Goal: Navigation & Orientation: Understand site structure

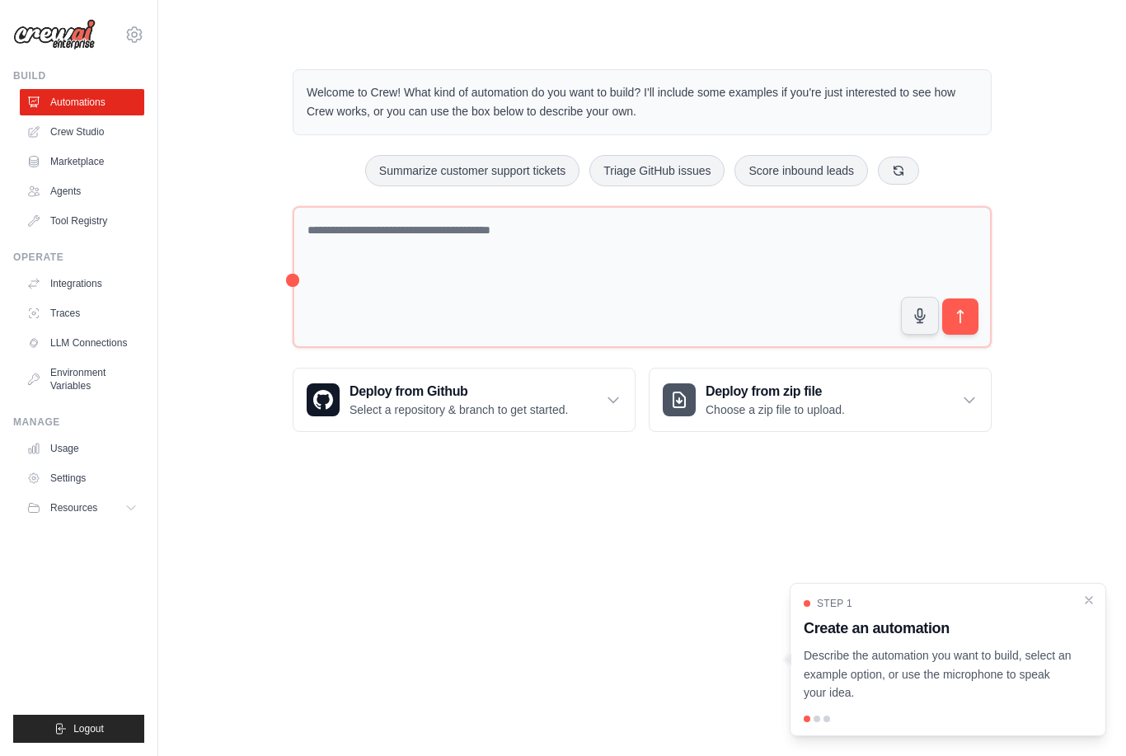
click at [1092, 600] on icon "Close walkthrough" at bounding box center [1088, 600] width 13 height 13
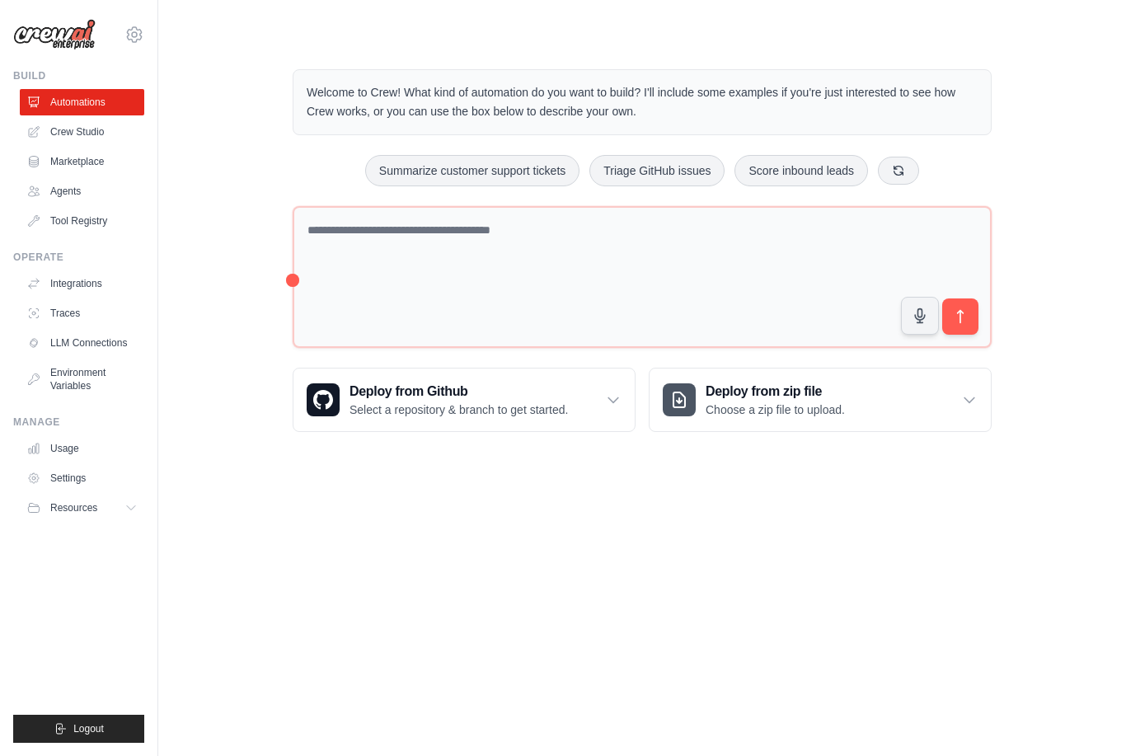
click at [85, 217] on link "Tool Registry" at bounding box center [82, 221] width 124 height 26
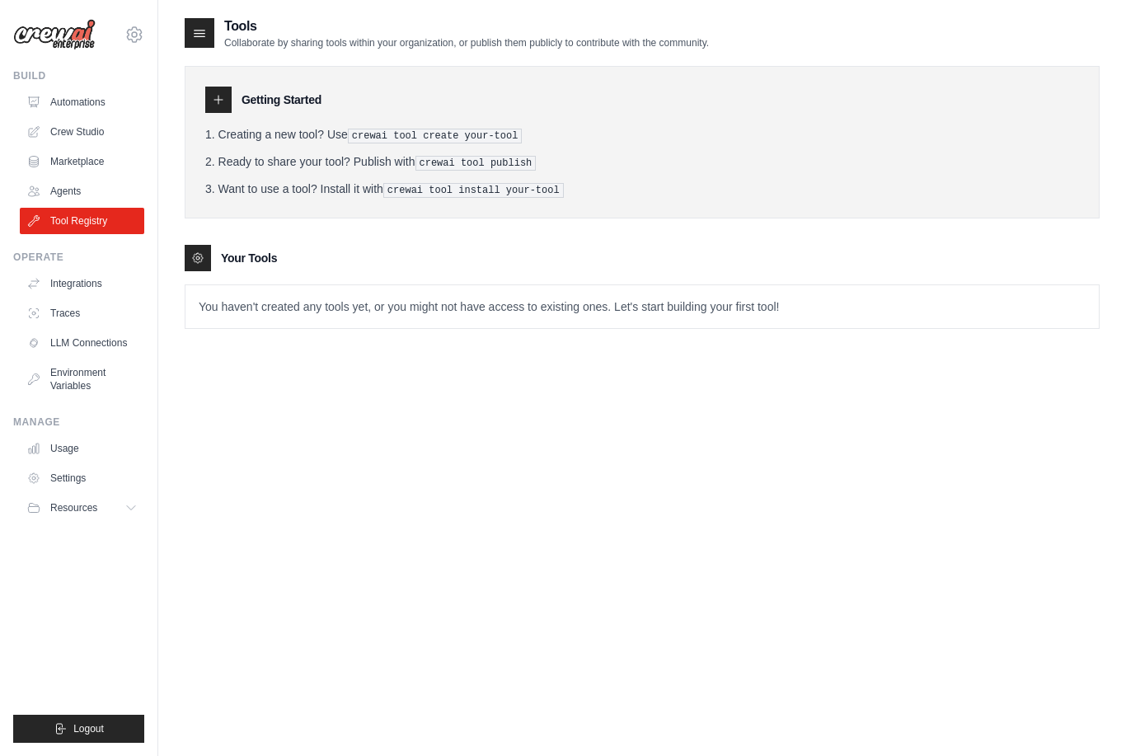
click at [57, 190] on link "Agents" at bounding box center [82, 191] width 124 height 26
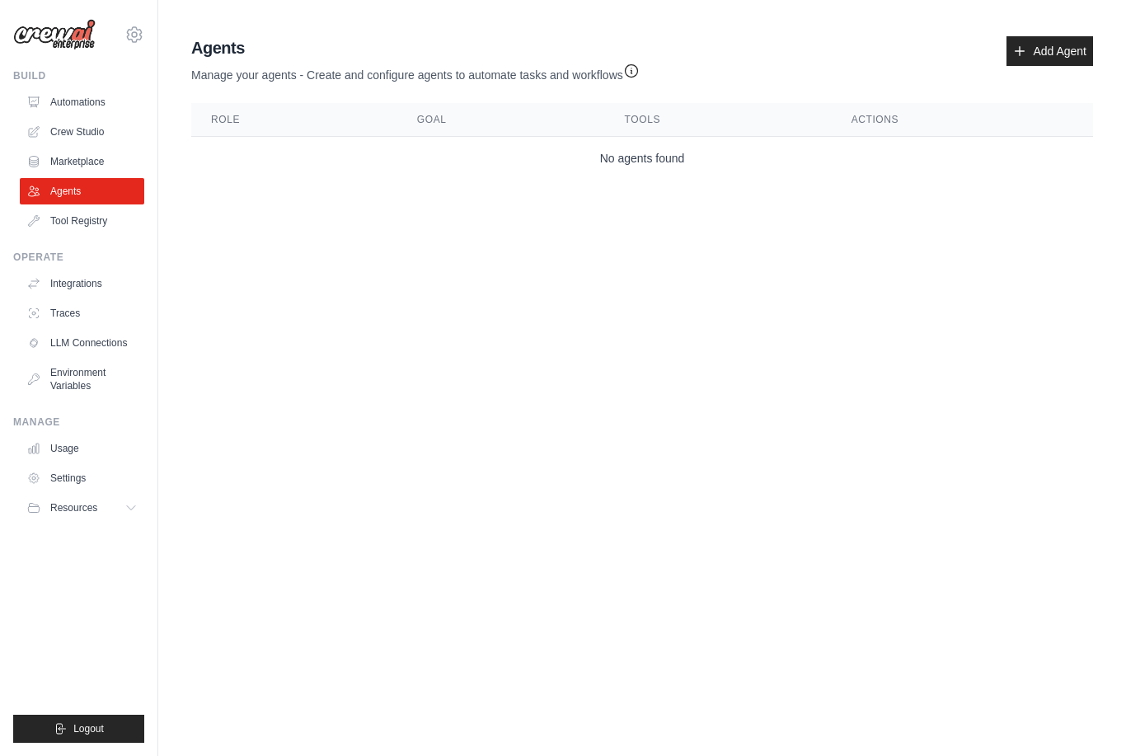
click at [67, 158] on link "Marketplace" at bounding box center [82, 161] width 124 height 26
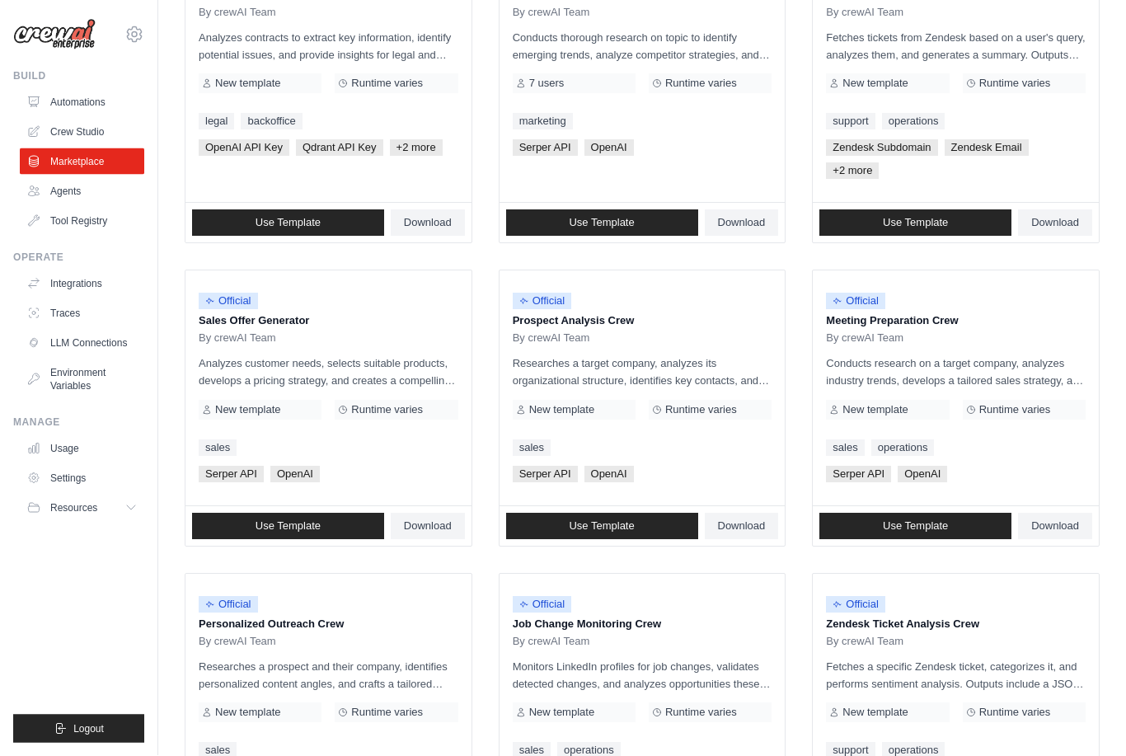
scroll to position [280, 0]
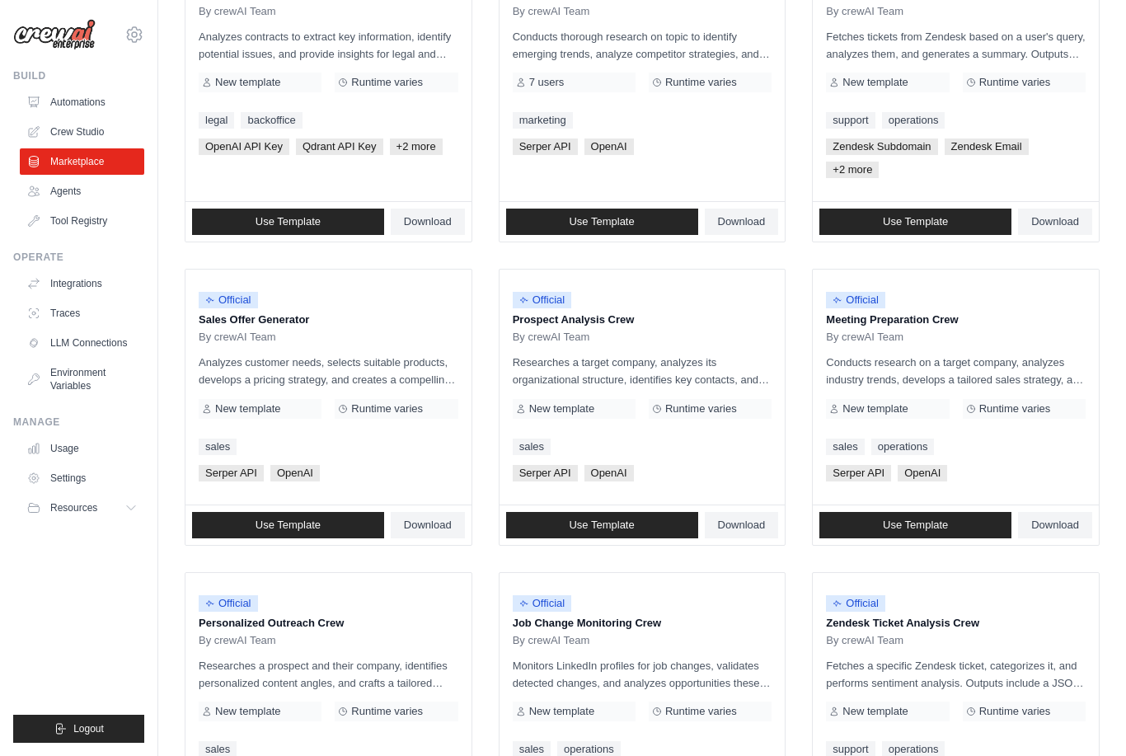
click at [696, 318] on p "Prospect Analysis Crew" at bounding box center [643, 320] width 260 height 16
click at [650, 312] on p "Prospect Analysis Crew" at bounding box center [643, 320] width 260 height 16
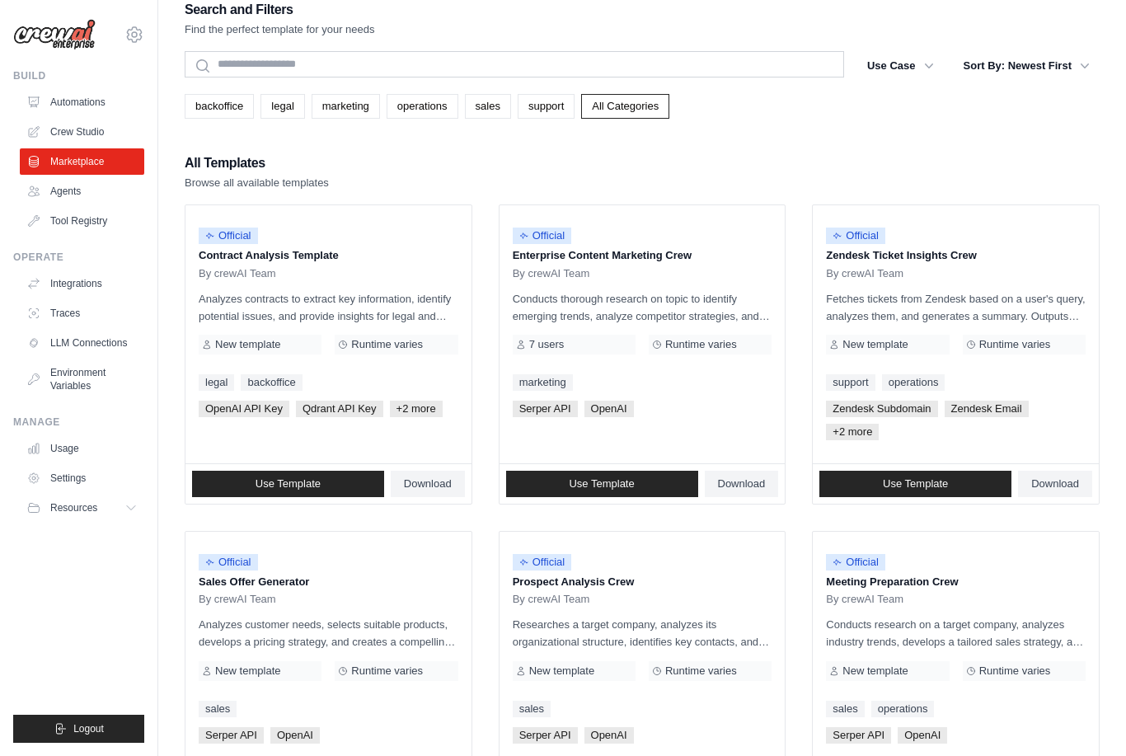
scroll to position [0, 0]
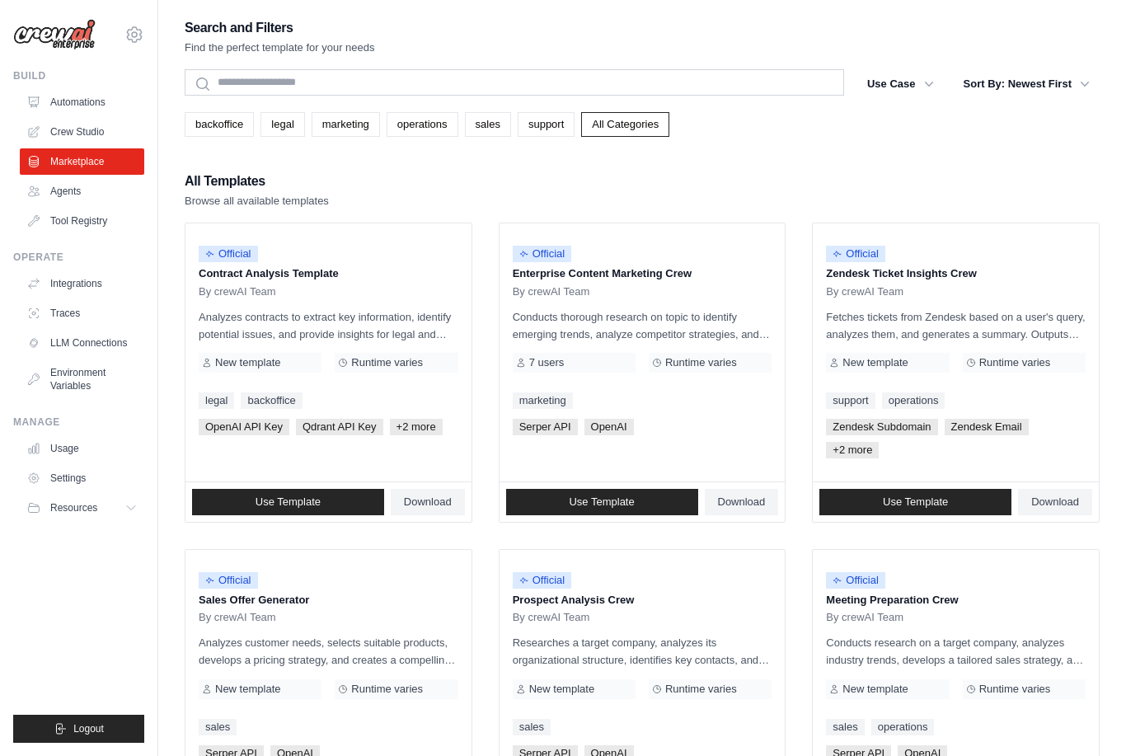
click at [420, 429] on span "+2 more" at bounding box center [416, 427] width 53 height 16
click at [418, 421] on span "+2 more" at bounding box center [416, 427] width 53 height 16
click at [372, 275] on p "Contract Analysis Template" at bounding box center [329, 273] width 260 height 16
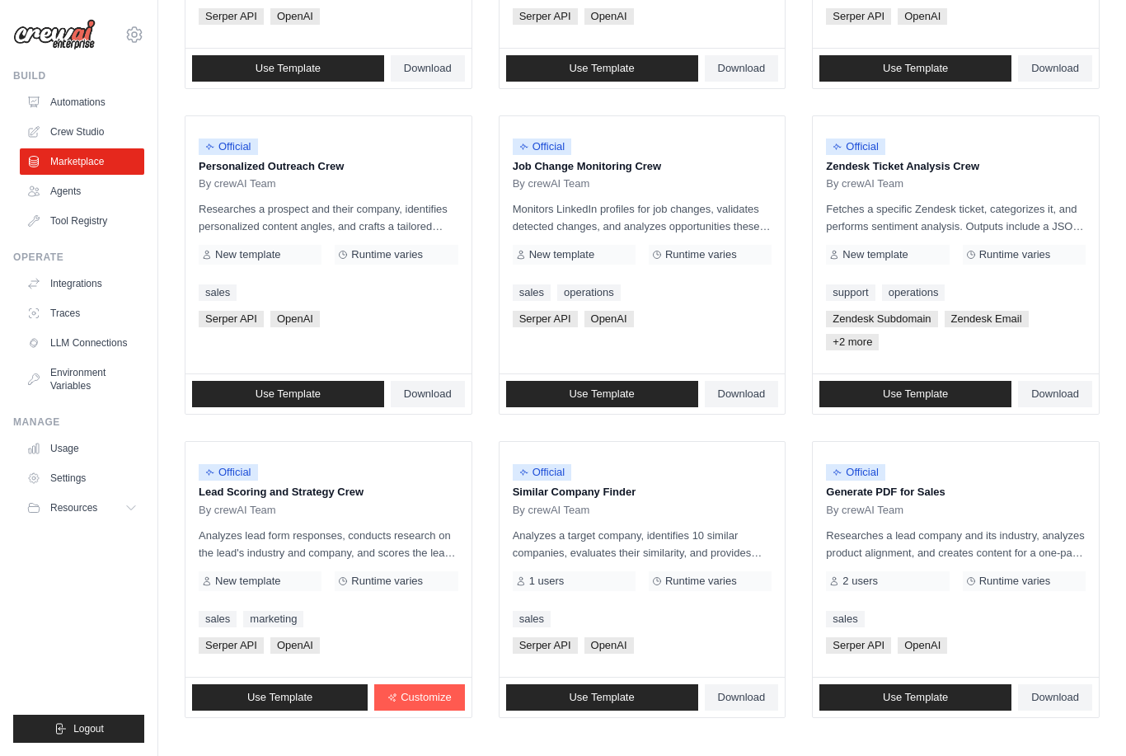
scroll to position [763, 0]
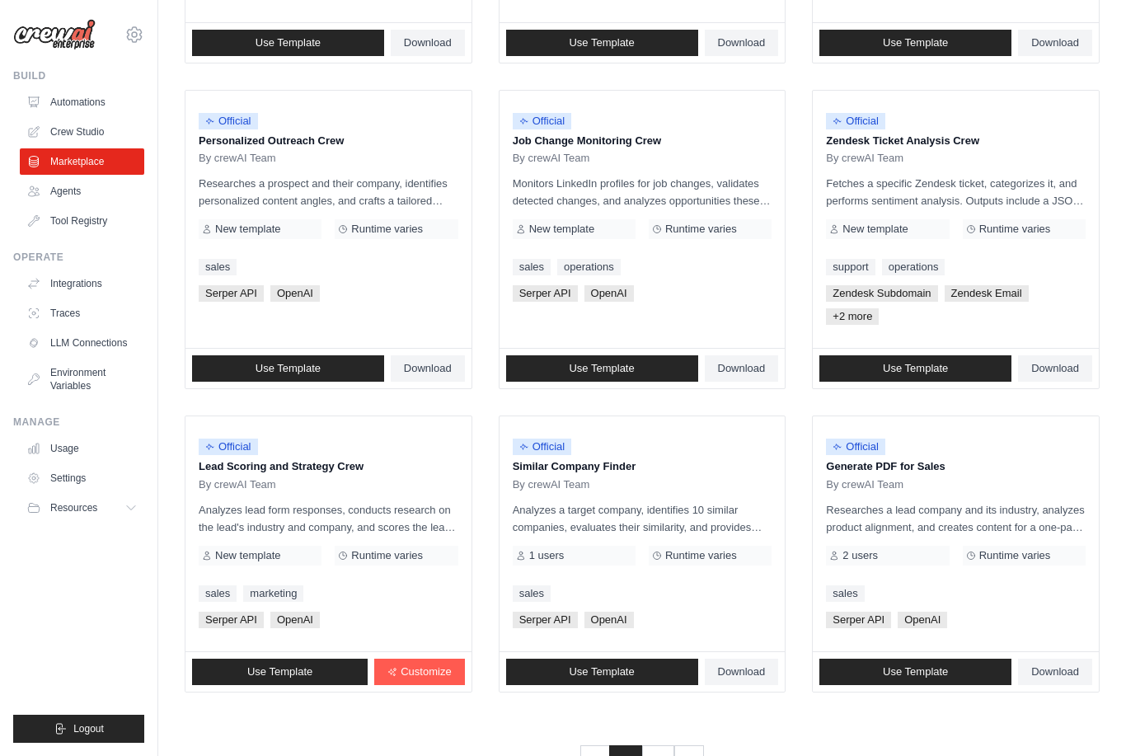
click at [688, 755] on icon "Pagination" at bounding box center [689, 760] width 16 height 16
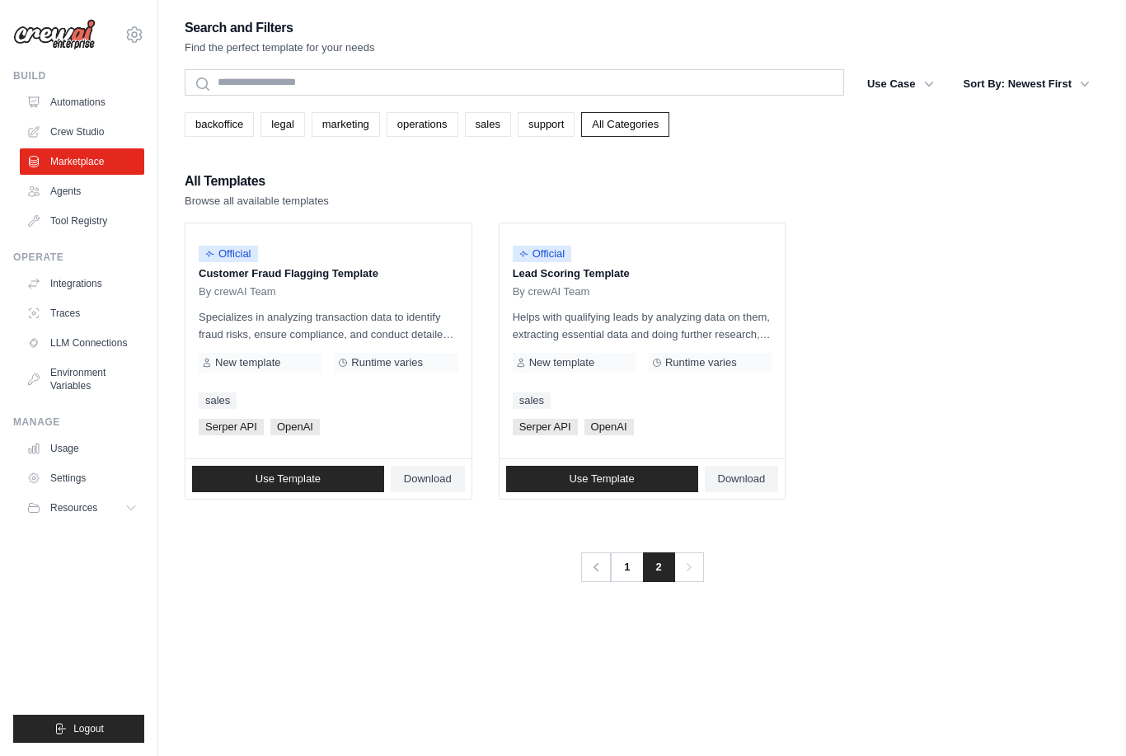
click at [628, 570] on link "1" at bounding box center [626, 567] width 33 height 30
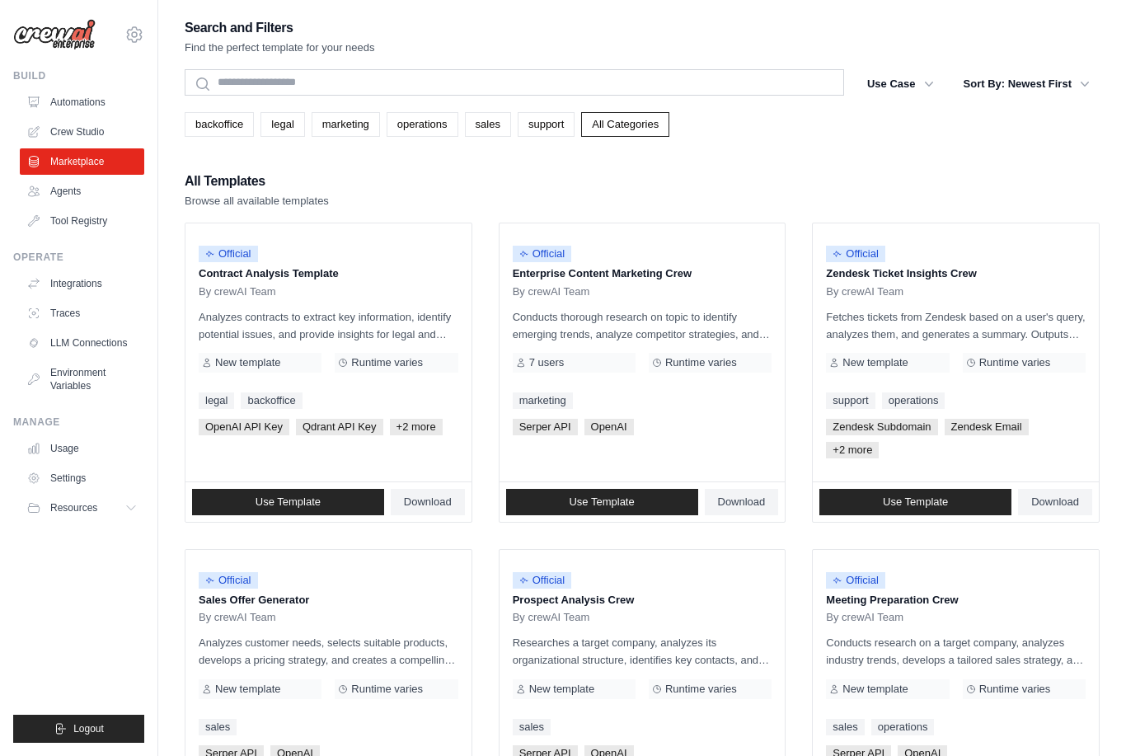
click at [284, 497] on span "Use Template" at bounding box center [288, 501] width 65 height 13
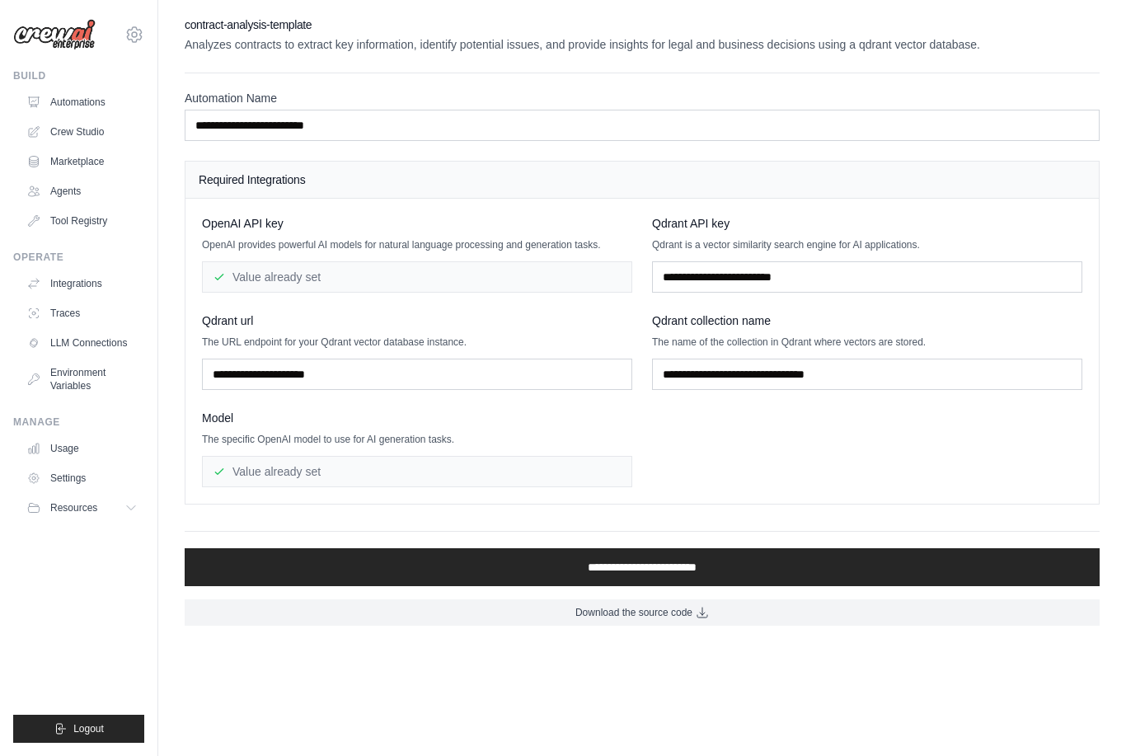
click at [633, 612] on span "Download the source code" at bounding box center [633, 612] width 117 height 13
click at [80, 129] on link "Crew Studio" at bounding box center [82, 132] width 124 height 26
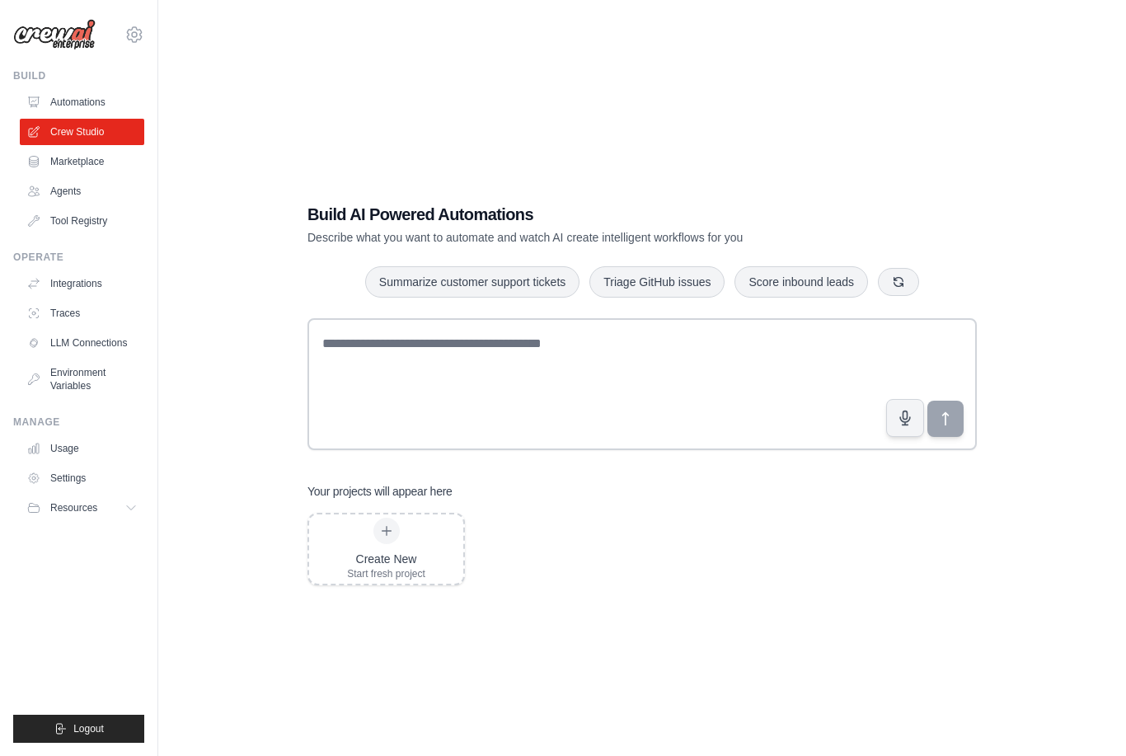
scroll to position [33, 0]
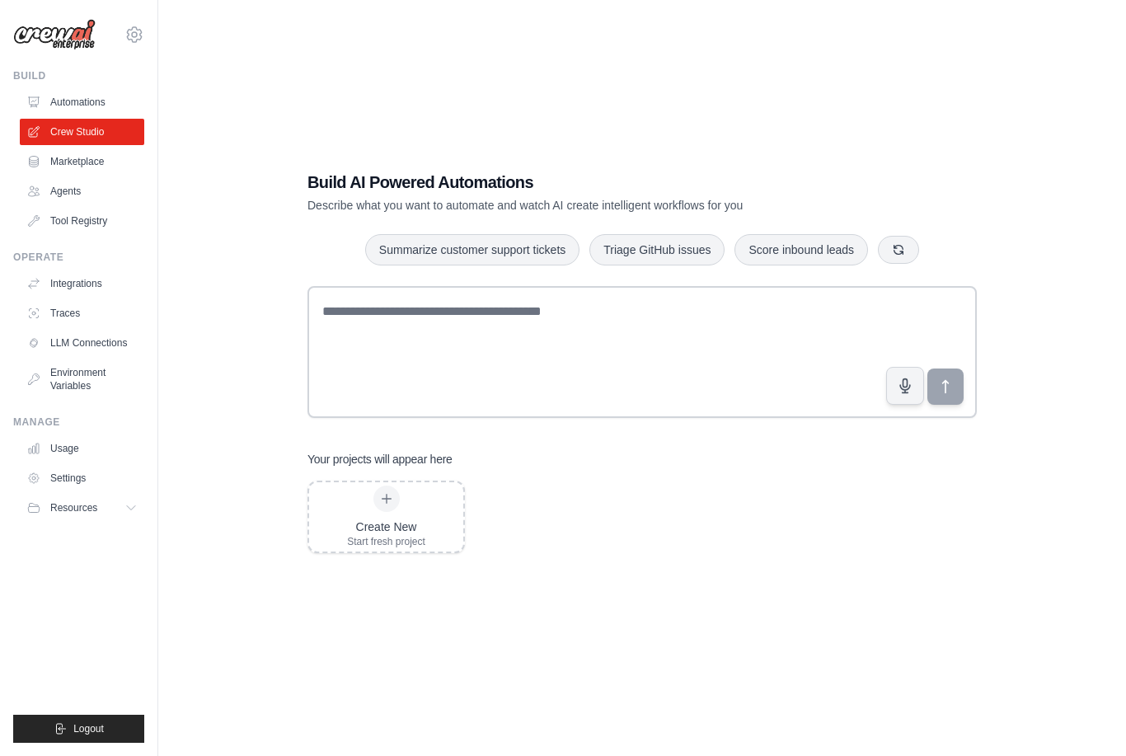
click at [76, 279] on link "Integrations" at bounding box center [82, 283] width 124 height 26
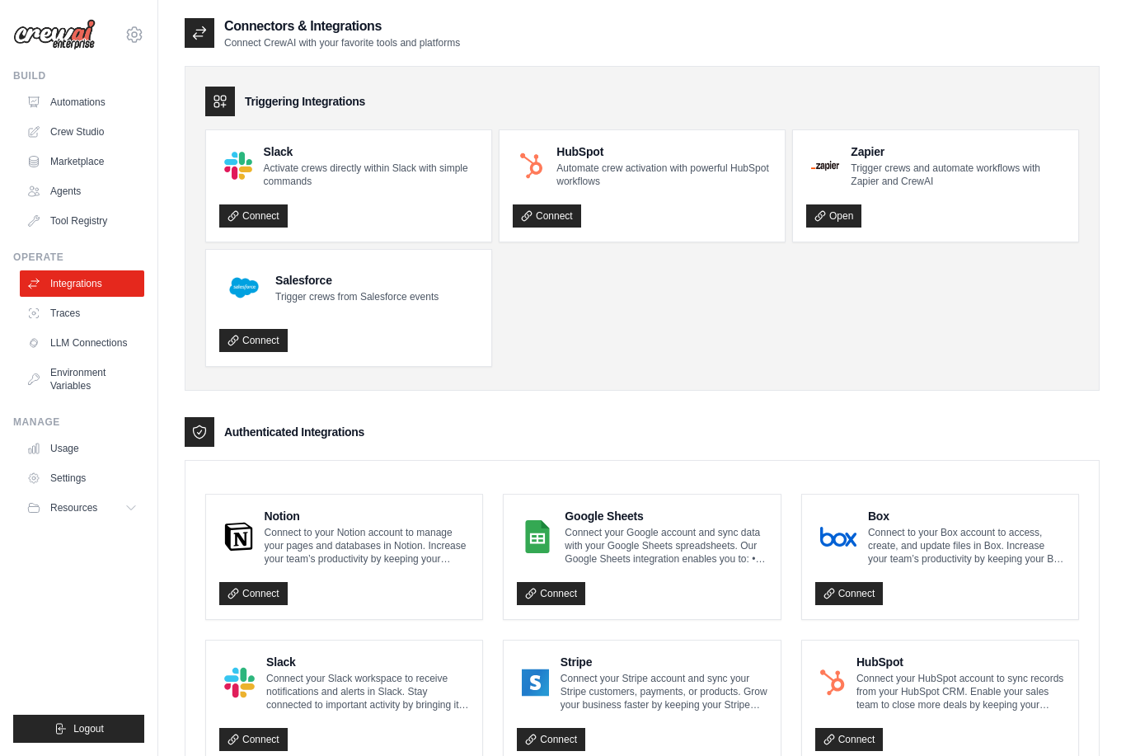
click at [71, 310] on link "Traces" at bounding box center [82, 313] width 124 height 26
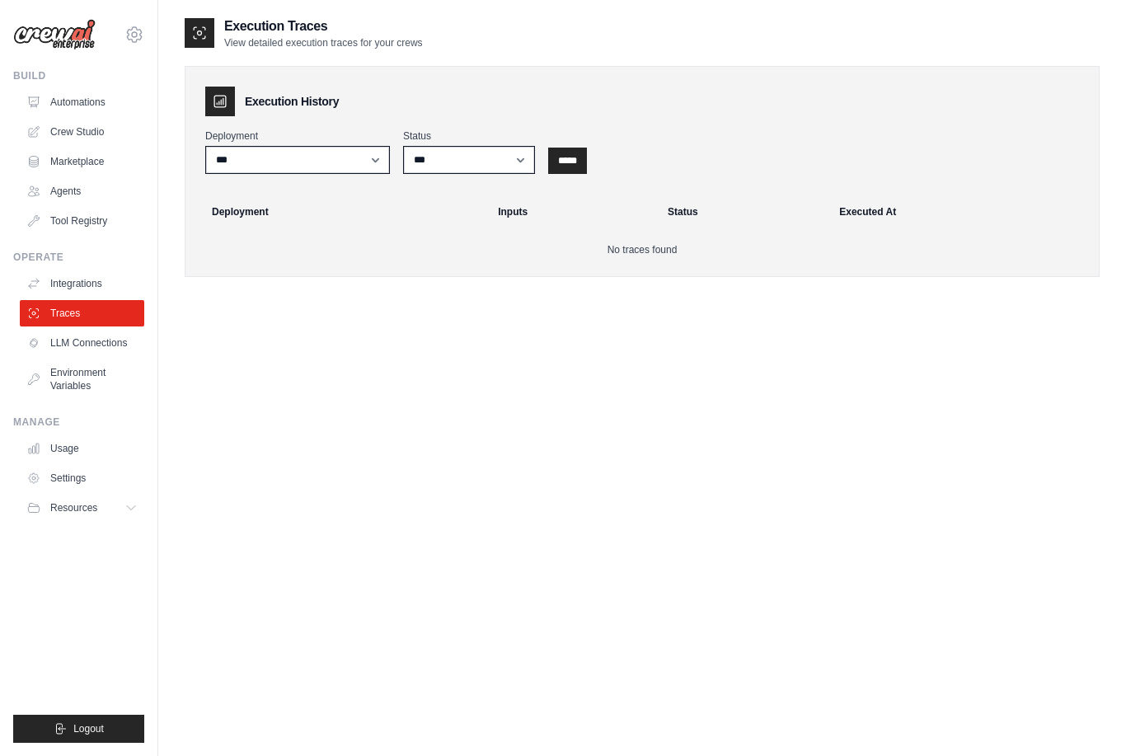
click at [69, 338] on link "LLM Connections" at bounding box center [82, 343] width 124 height 26
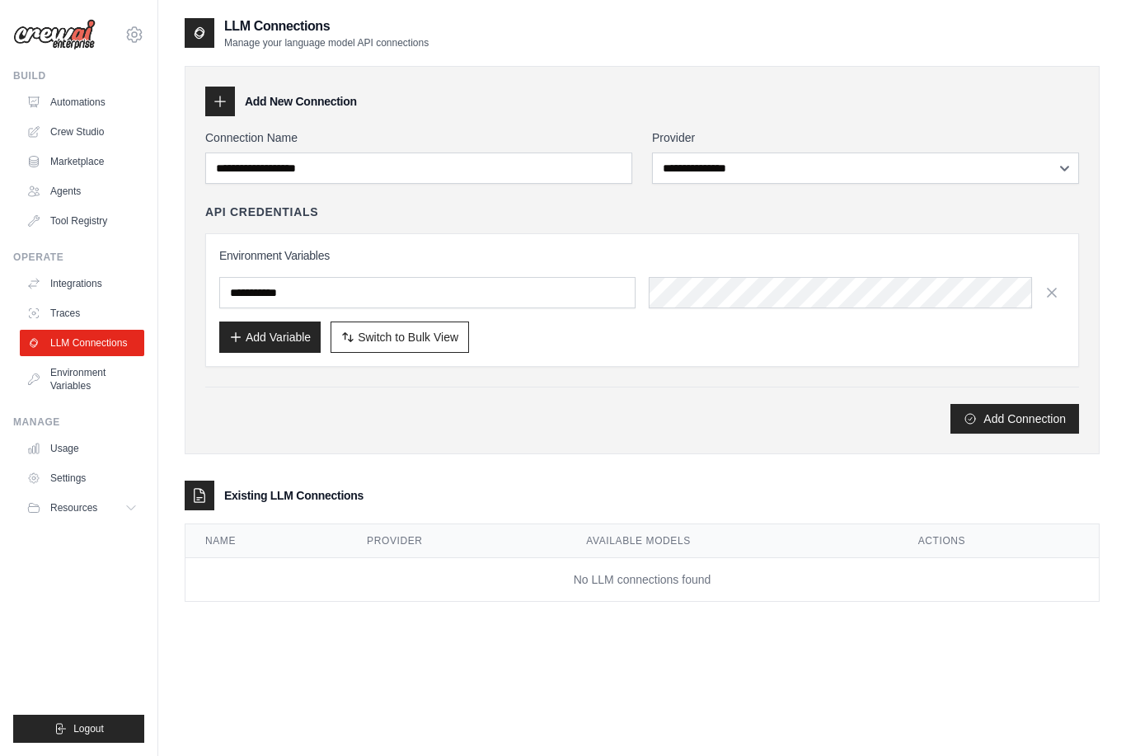
click at [69, 378] on link "Environment Variables" at bounding box center [82, 379] width 124 height 40
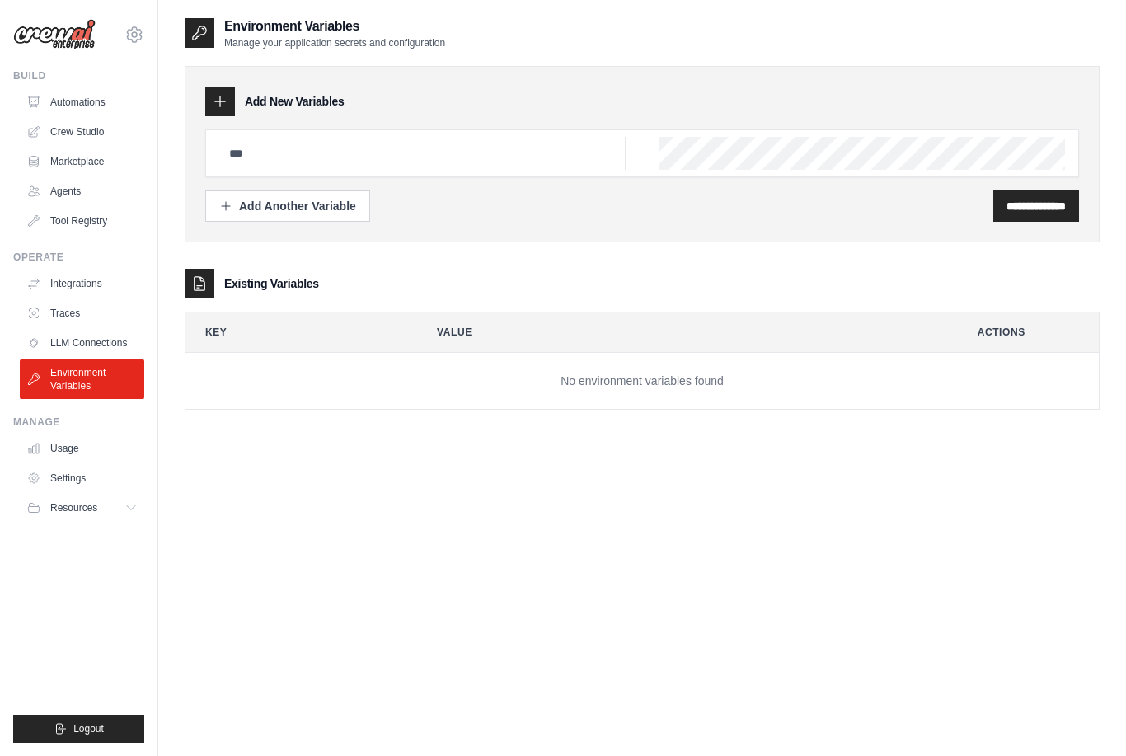
click at [82, 132] on link "Crew Studio" at bounding box center [82, 132] width 124 height 26
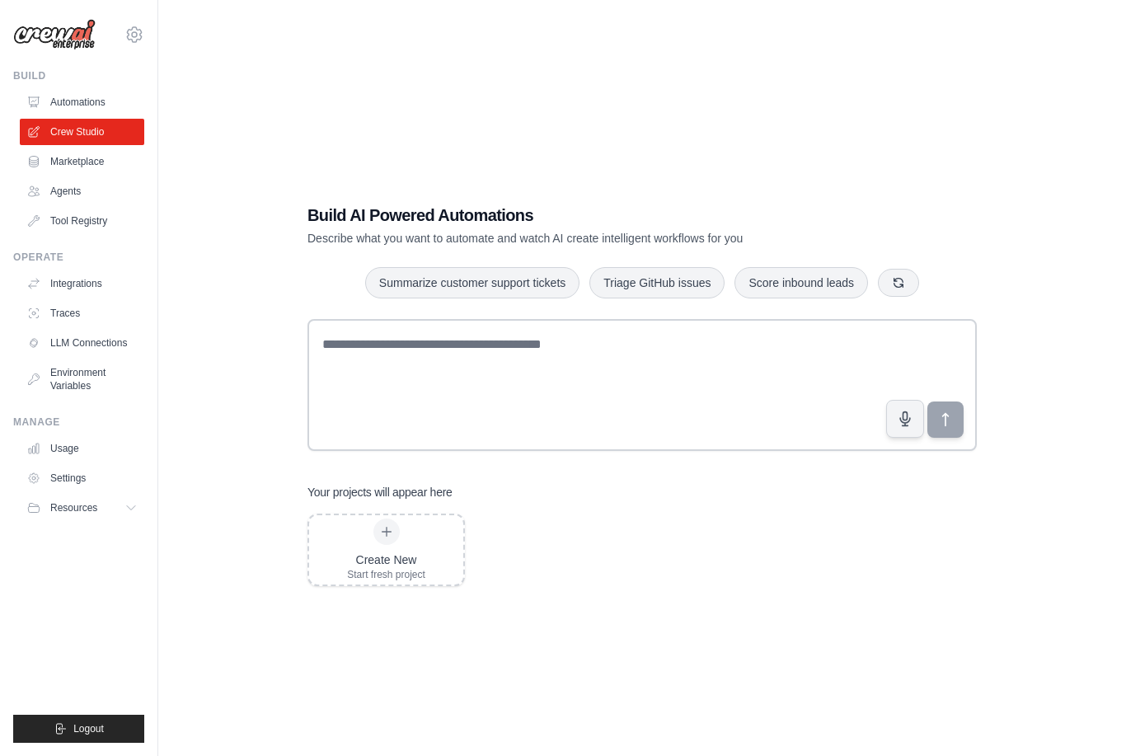
click at [73, 104] on link "Automations" at bounding box center [82, 102] width 124 height 26
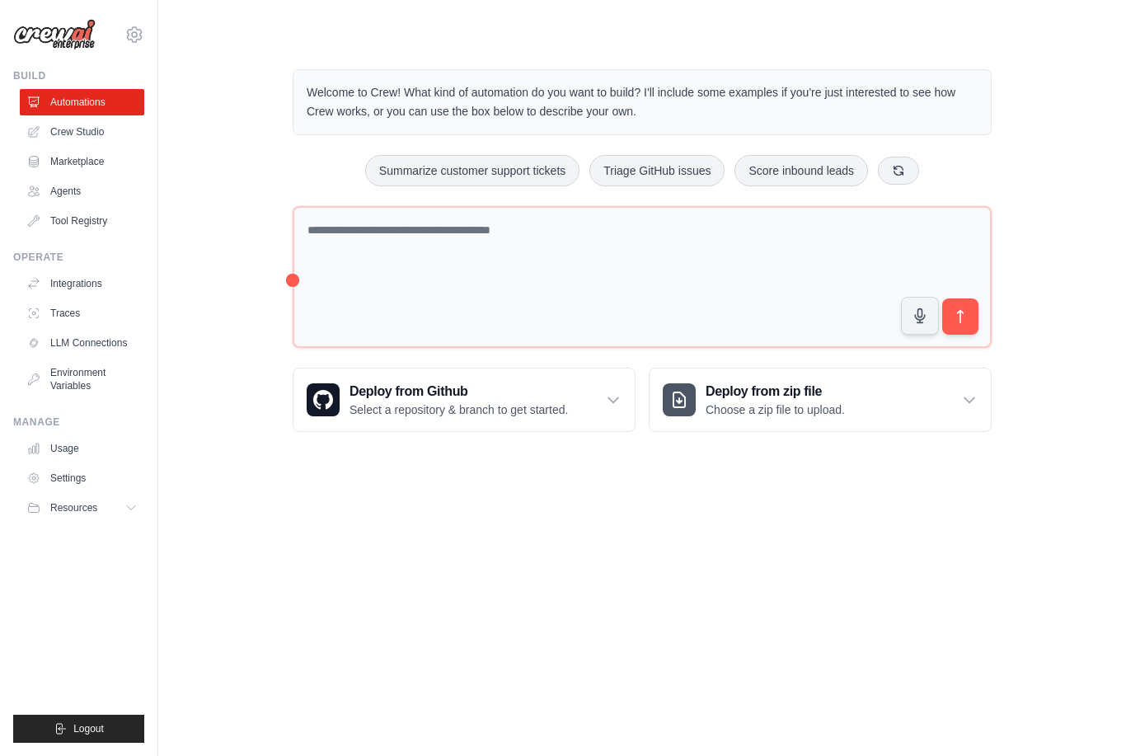
click at [137, 31] on icon at bounding box center [134, 35] width 20 height 20
click at [110, 112] on link "Settings" at bounding box center [134, 116] width 145 height 30
